Goal: Check status: Check status

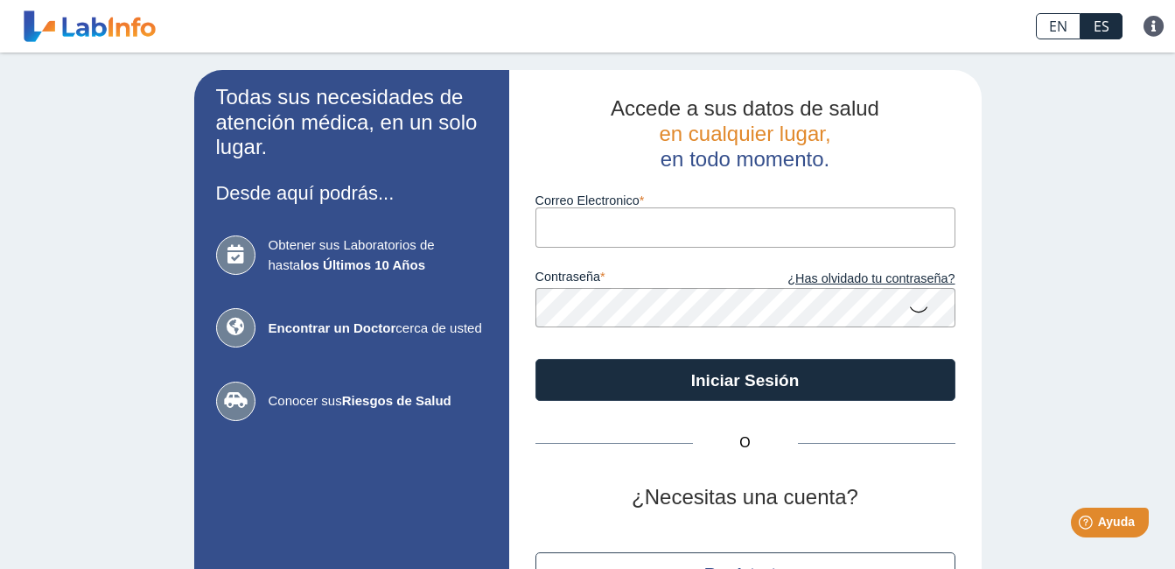
click at [561, 225] on input "Correo Electronico" at bounding box center [745, 226] width 420 height 39
type input "[EMAIL_ADDRESS][DOMAIN_NAME]"
click at [999, 229] on div "Todas sus necesidades de atención médica, en un solo lugar. Desde aquí podrás..…" at bounding box center [587, 365] width 1175 height 627
click at [1015, 263] on div "Todas sus necesidades de atención médica, en un solo lugar. Desde aquí podrás..…" at bounding box center [587, 365] width 1175 height 627
click at [1071, 305] on div "Todas sus necesidades de atención médica, en un solo lugar. Desde aquí podrás..…" at bounding box center [587, 365] width 1175 height 627
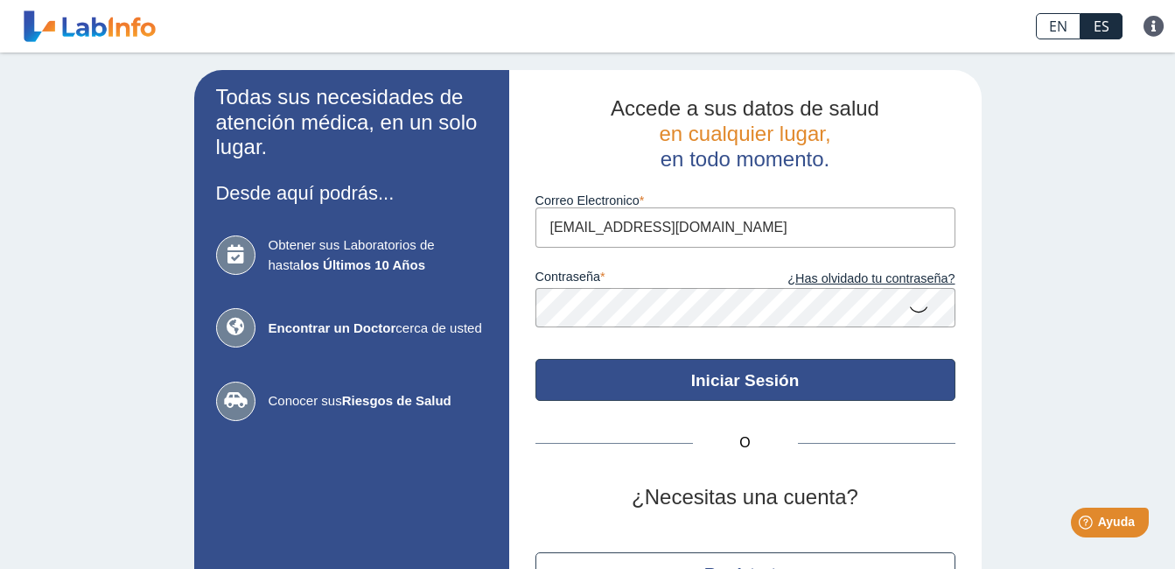
click at [750, 381] on button "Iniciar Sesión" at bounding box center [745, 380] width 420 height 42
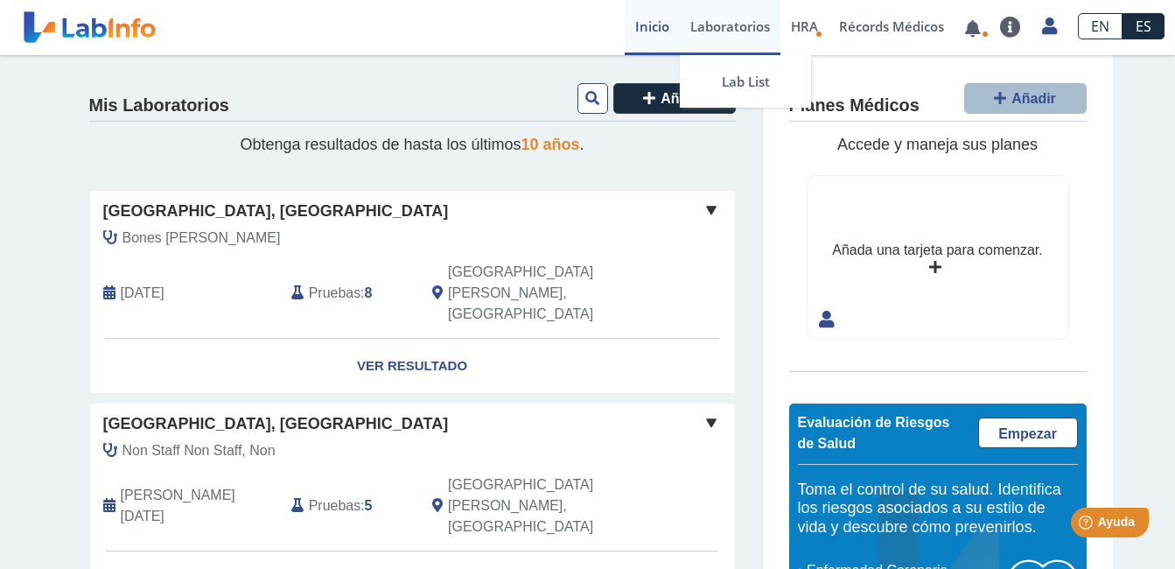
click at [729, 23] on link "Laboratorios" at bounding box center [730, 27] width 101 height 55
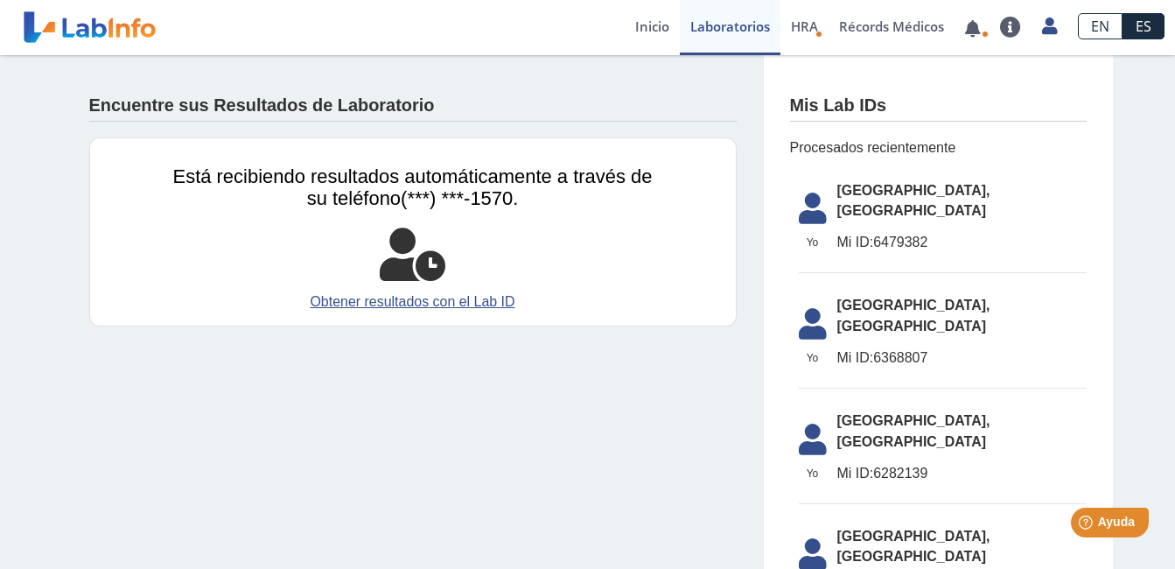
click at [901, 191] on span "[GEOGRAPHIC_DATA], [GEOGRAPHIC_DATA]" at bounding box center [961, 201] width 249 height 42
click at [1116, 206] on div "Encuentre sus Resultados de Laboratorio Está recibiendo resultados automáticame…" at bounding box center [587, 419] width 1175 height 729
click at [414, 302] on link "Obtener resultados con el Lab ID" at bounding box center [412, 301] width 479 height 21
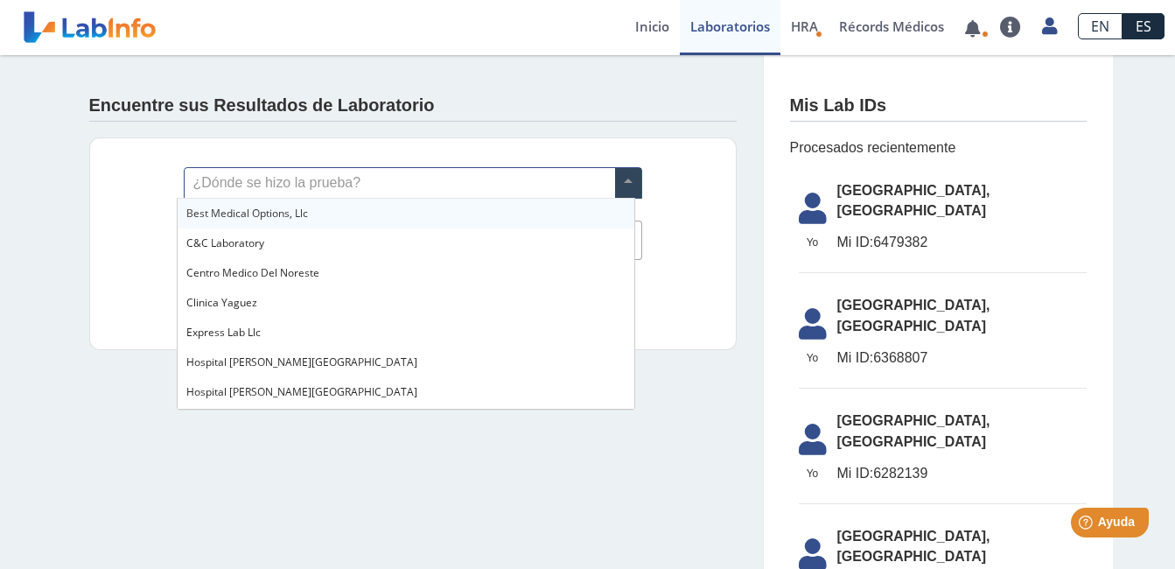
click at [625, 191] on span at bounding box center [628, 183] width 26 height 30
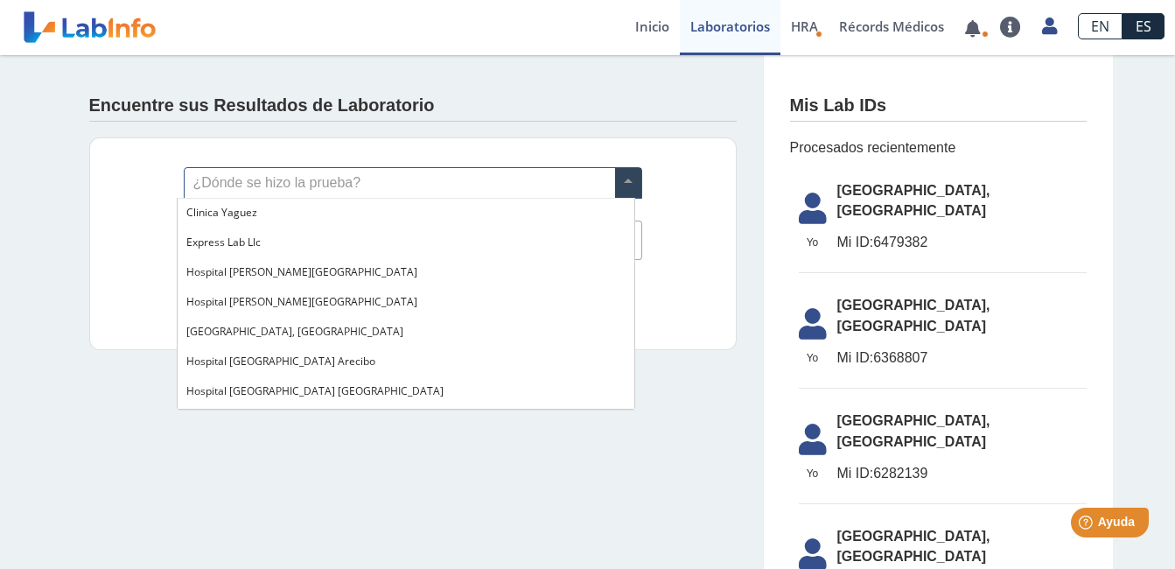
scroll to position [105, 0]
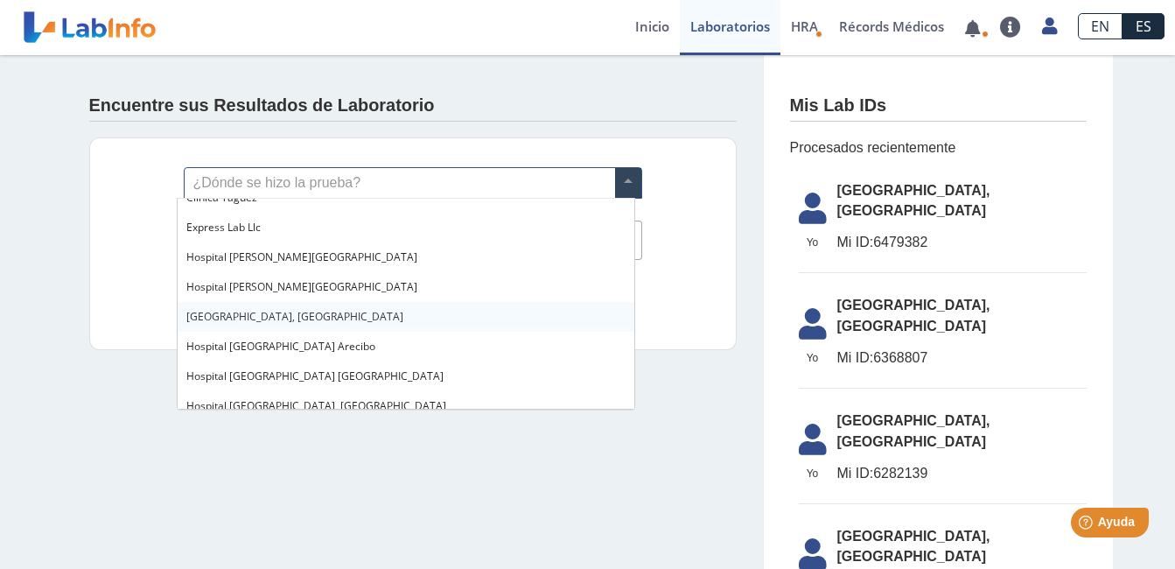
click at [314, 313] on span "[GEOGRAPHIC_DATA], [GEOGRAPHIC_DATA]" at bounding box center [294, 316] width 217 height 15
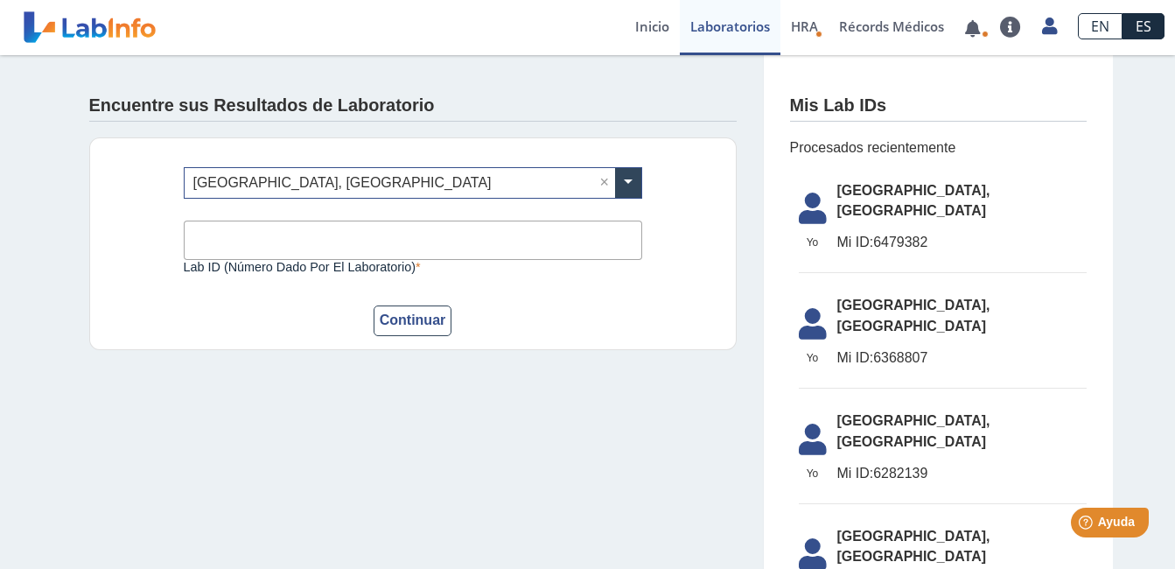
click at [232, 241] on input "Lab ID (número dado por el laboratorio)" at bounding box center [413, 239] width 458 height 39
type input "03000850131"
click at [382, 320] on button "Continuar" at bounding box center [412, 320] width 79 height 31
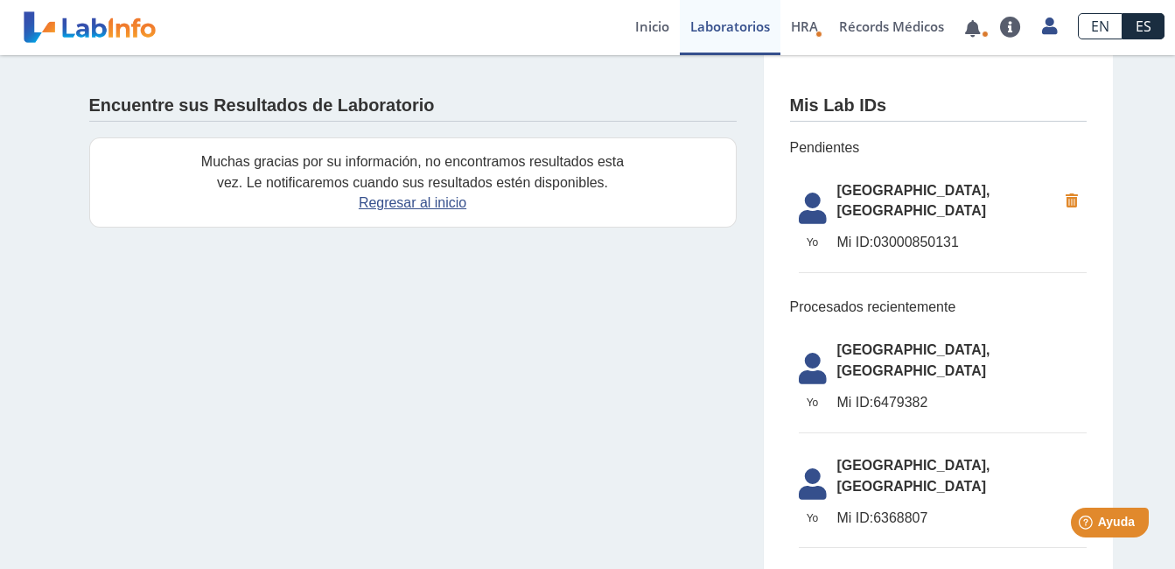
click at [1062, 199] on icon at bounding box center [1072, 200] width 30 height 31
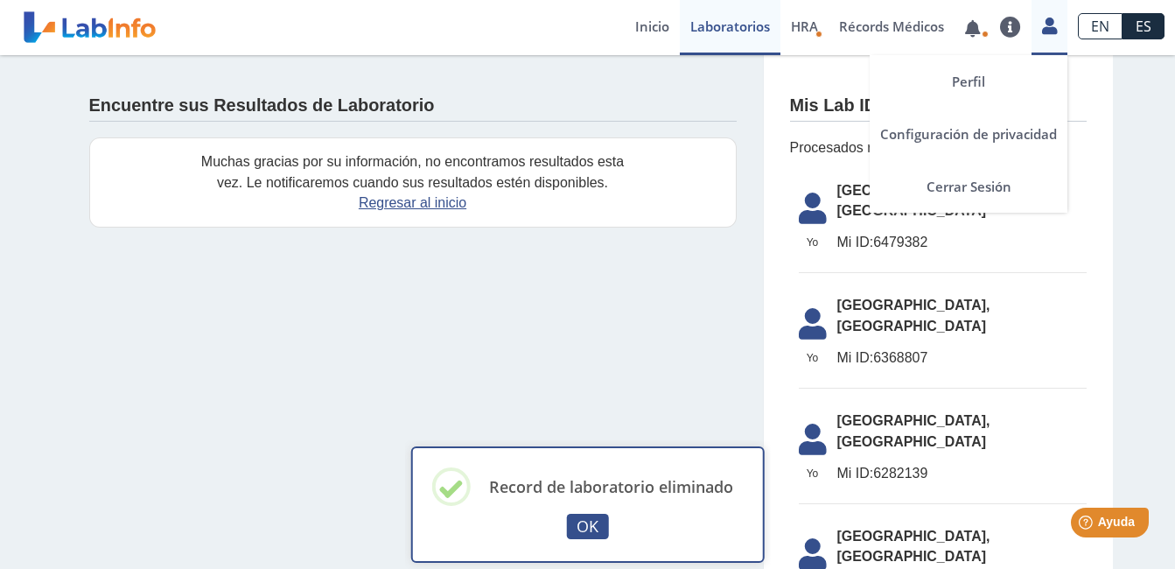
click at [1048, 32] on icon at bounding box center [1049, 25] width 15 height 13
click at [1048, 26] on icon at bounding box center [1049, 25] width 15 height 13
click at [1050, 31] on icon at bounding box center [1049, 25] width 15 height 13
click at [946, 192] on link "Cerrar Sesión" at bounding box center [968, 186] width 198 height 52
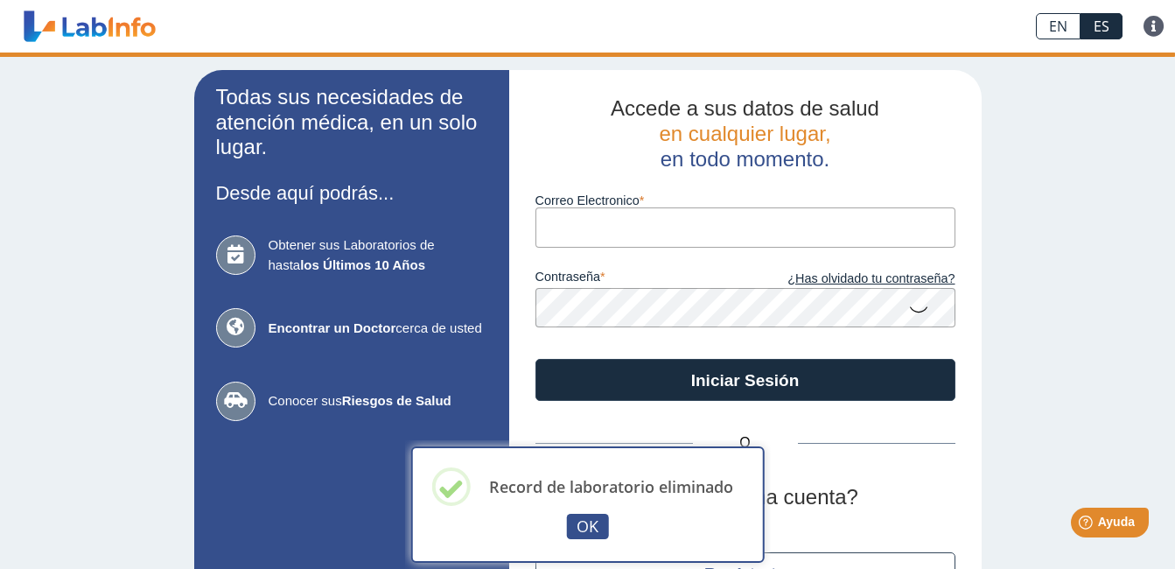
click at [946, 192] on div "Correo Electronico" at bounding box center [745, 208] width 420 height 75
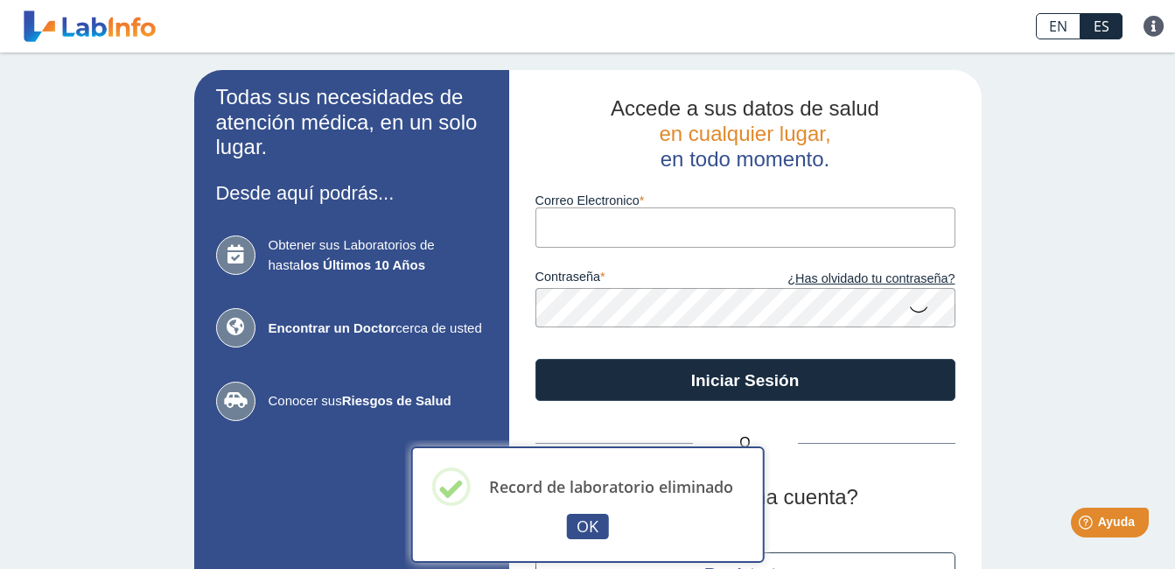
click at [548, 237] on input "Correo Electronico" at bounding box center [745, 226] width 420 height 39
type input "[PERSON_NAME][EMAIL_ADDRESS][PERSON_NAME][DOMAIN_NAME]"
click at [1027, 257] on div "Todas sus necesidades de atención médica, en un solo lugar. Desde aquí podrás..…" at bounding box center [587, 365] width 1175 height 627
click at [1012, 311] on div "Todas sus necesidades de atención médica, en un solo lugar. Desde aquí podrás..…" at bounding box center [587, 365] width 1175 height 627
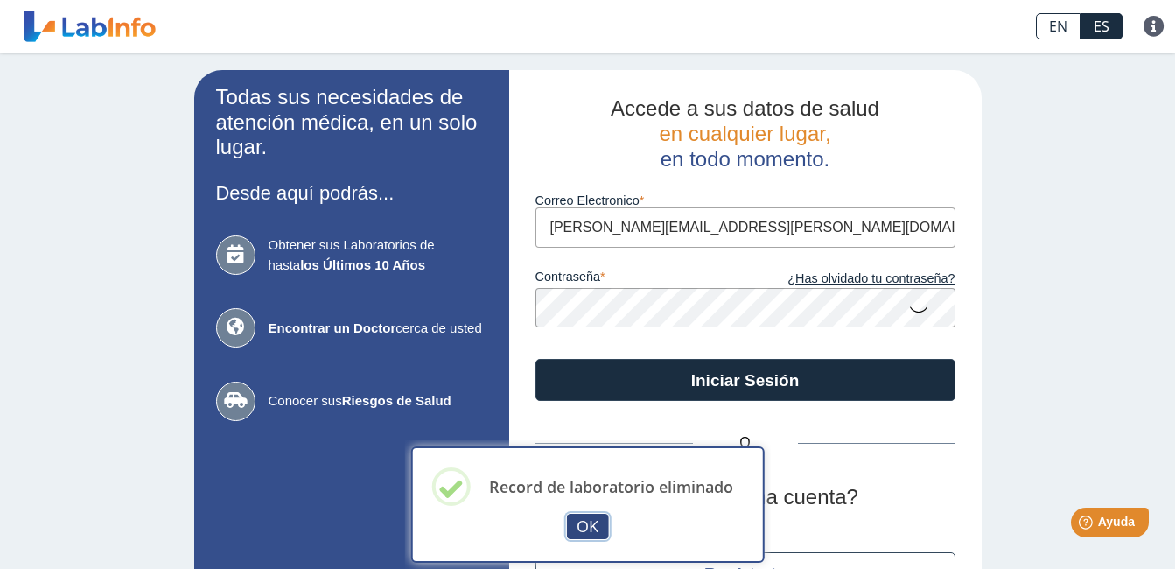
click at [590, 533] on button "OK" at bounding box center [588, 525] width 42 height 25
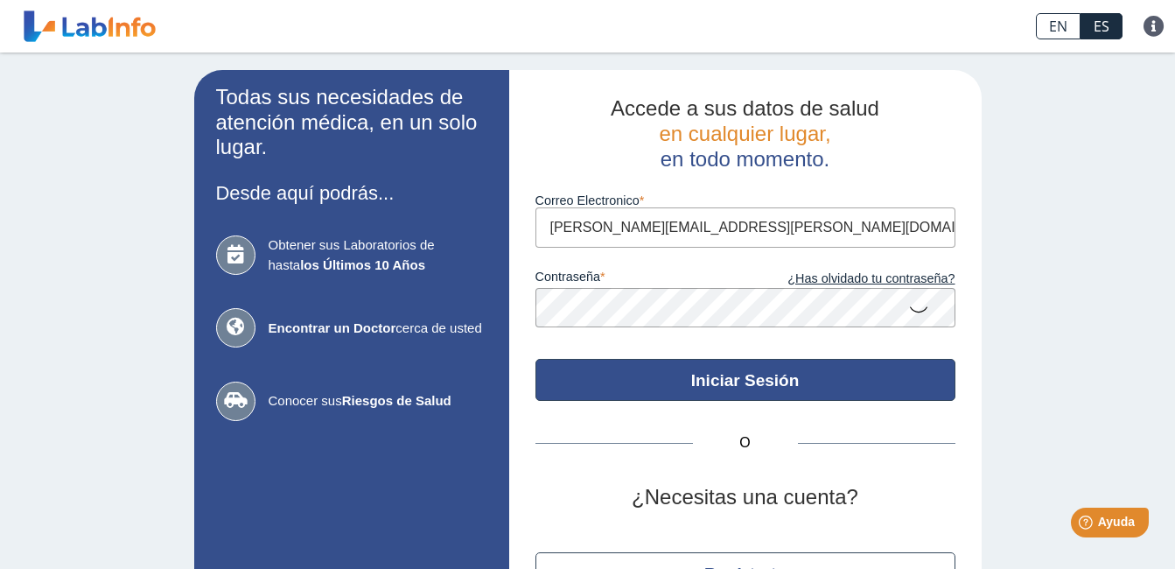
click at [718, 379] on button "Iniciar Sesión" at bounding box center [745, 380] width 420 height 42
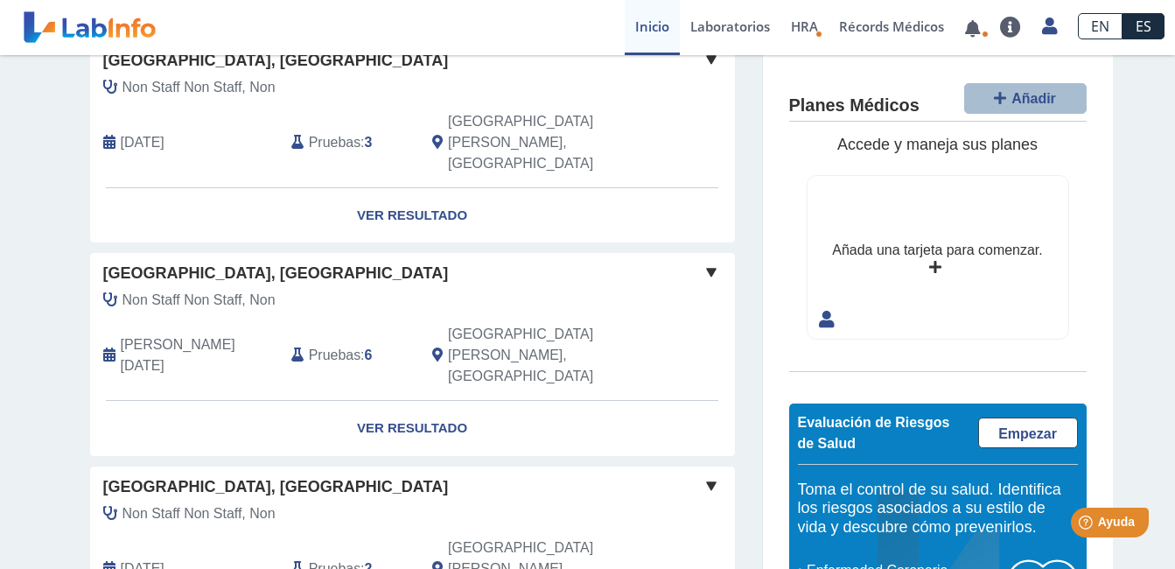
scroll to position [1429, 0]
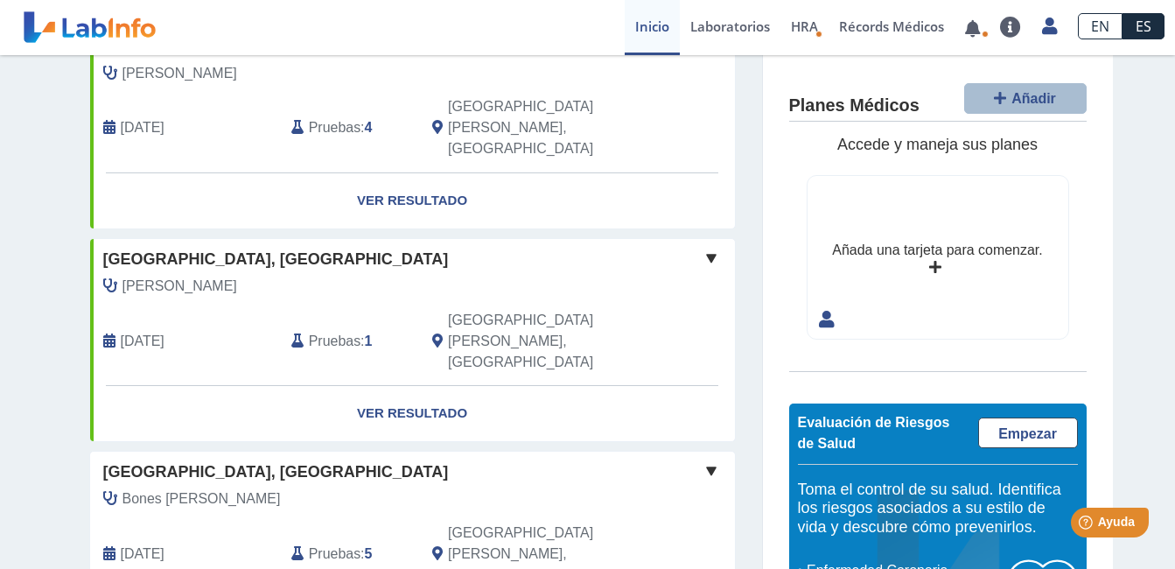
scroll to position [575, 0]
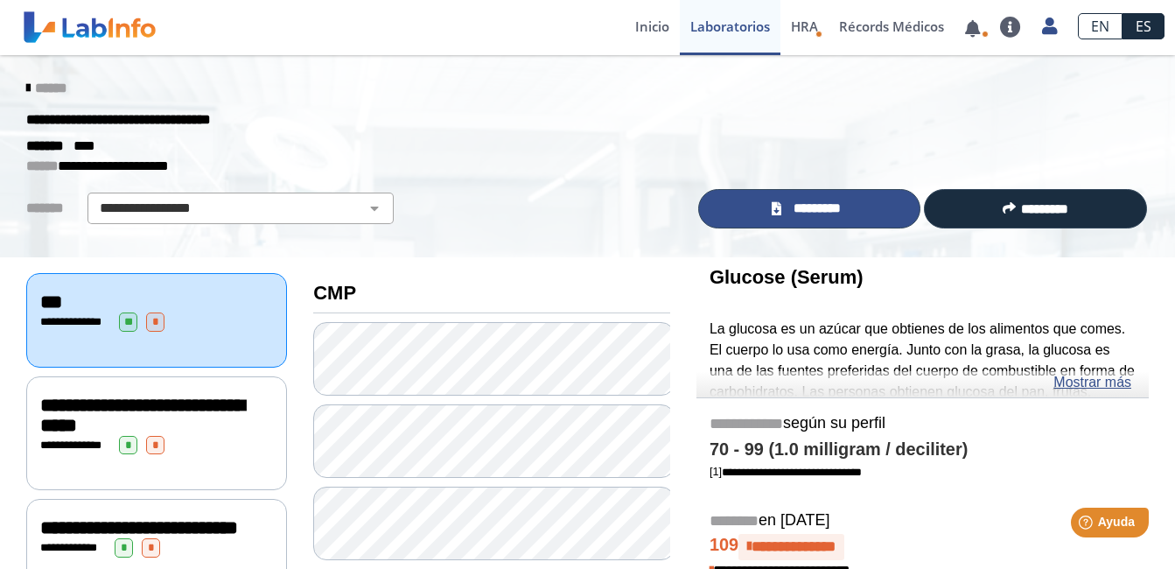
click at [842, 209] on span "*********" at bounding box center [816, 209] width 60 height 20
click at [792, 202] on span "*********" at bounding box center [816, 209] width 60 height 20
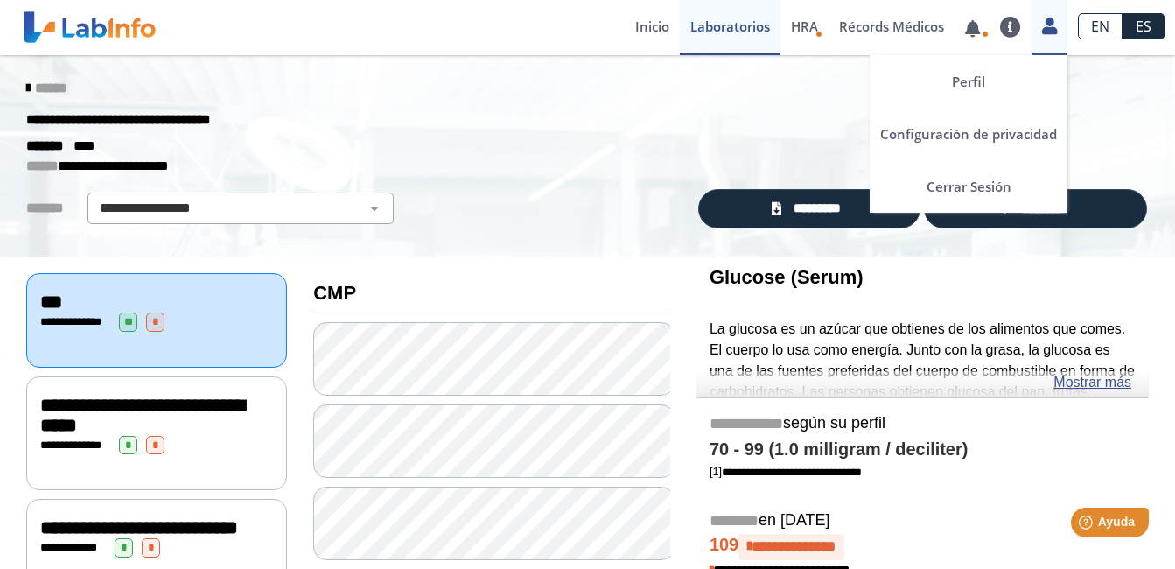
click at [1051, 32] on icon at bounding box center [1049, 25] width 15 height 13
click at [943, 178] on link "Cerrar Sesión" at bounding box center [968, 186] width 198 height 52
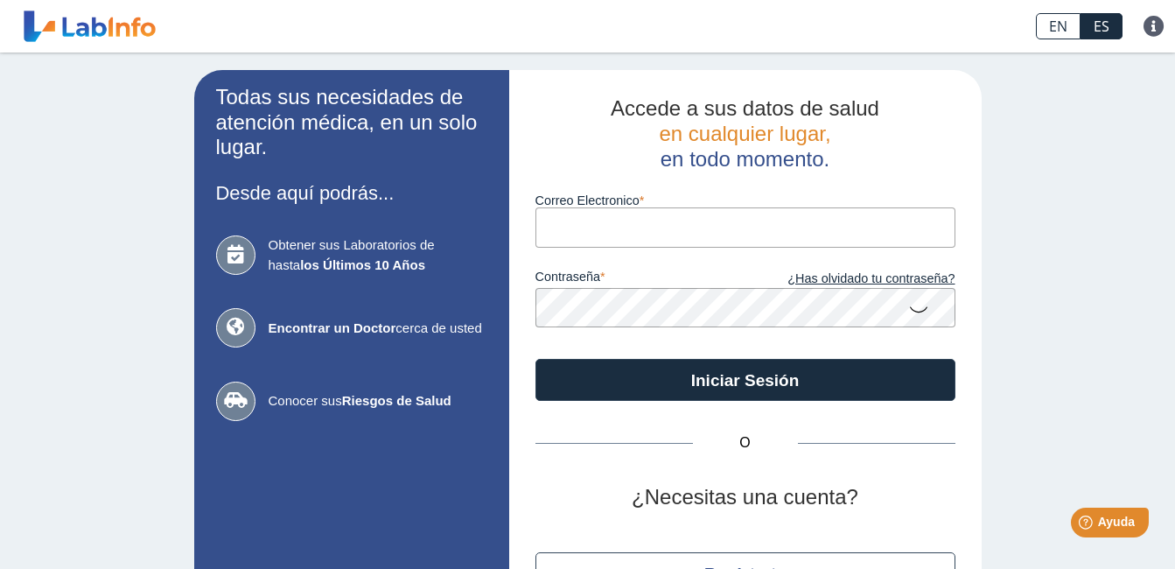
click at [627, 220] on input "Correo Electronico" at bounding box center [745, 226] width 420 height 39
type input "[EMAIL_ADDRESS][DOMAIN_NAME]"
click at [1036, 267] on div "Todas sus necesidades de atención médica, en un solo lugar. Desde aquí podrás..…" at bounding box center [587, 365] width 1175 height 627
click at [1036, 333] on div "Todas sus necesidades de atención médica, en un solo lugar. Desde aquí podrás..…" at bounding box center [587, 365] width 1175 height 627
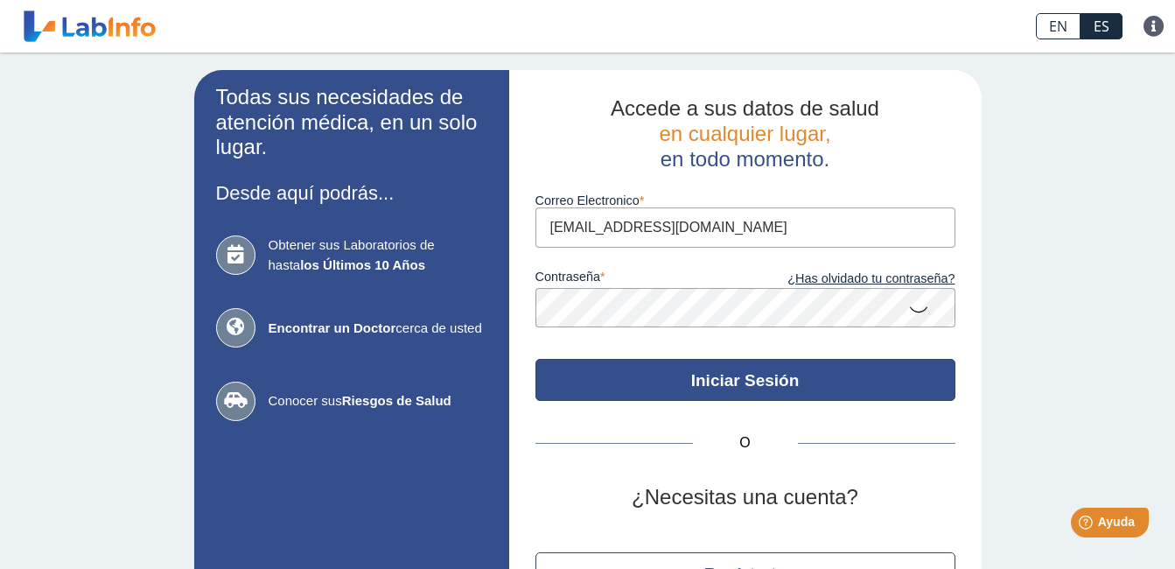
click at [764, 391] on button "Iniciar Sesión" at bounding box center [745, 380] width 420 height 42
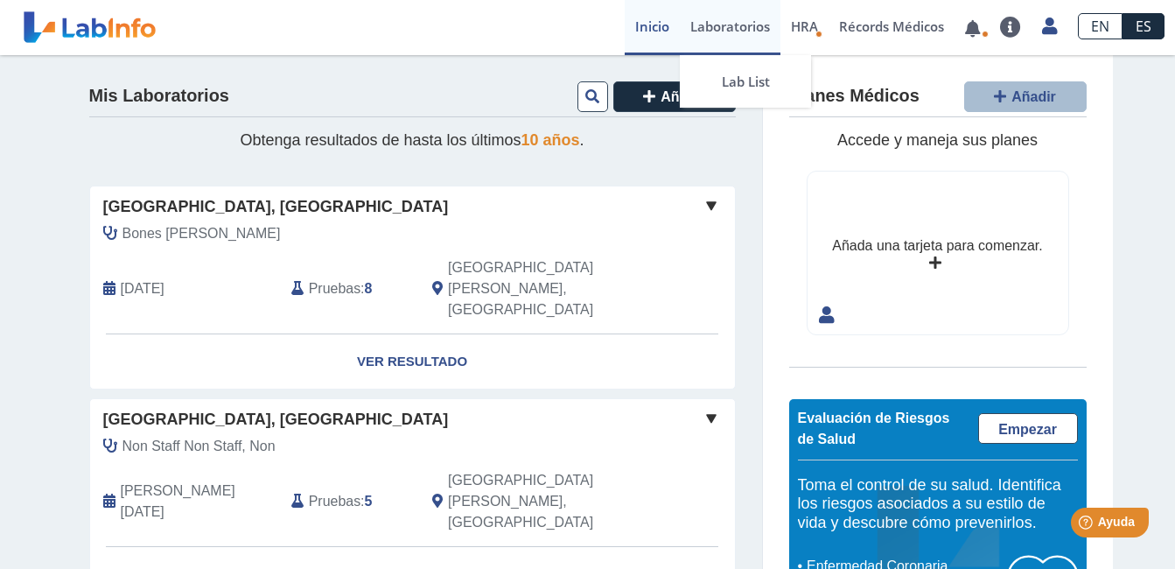
click at [701, 29] on link "Laboratorios" at bounding box center [730, 27] width 101 height 55
